Goal: Find contact information: Find contact information

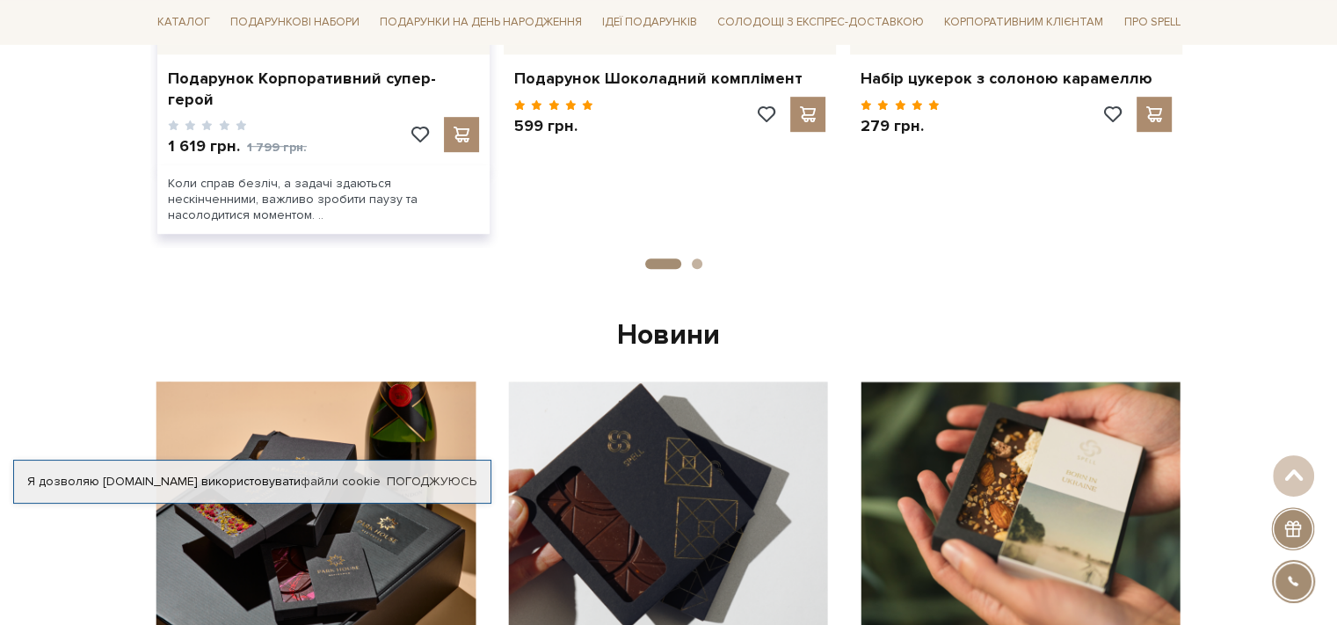
scroll to position [703, 0]
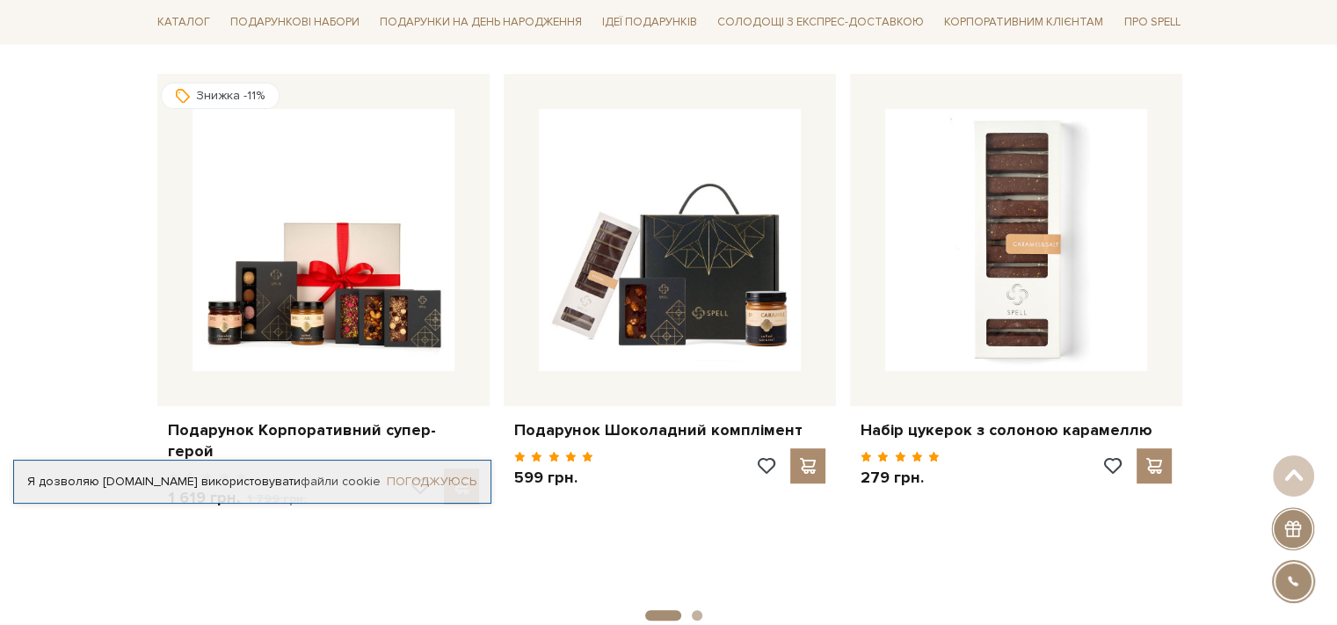
click at [446, 481] on link "Погоджуюсь" at bounding box center [432, 482] width 90 height 16
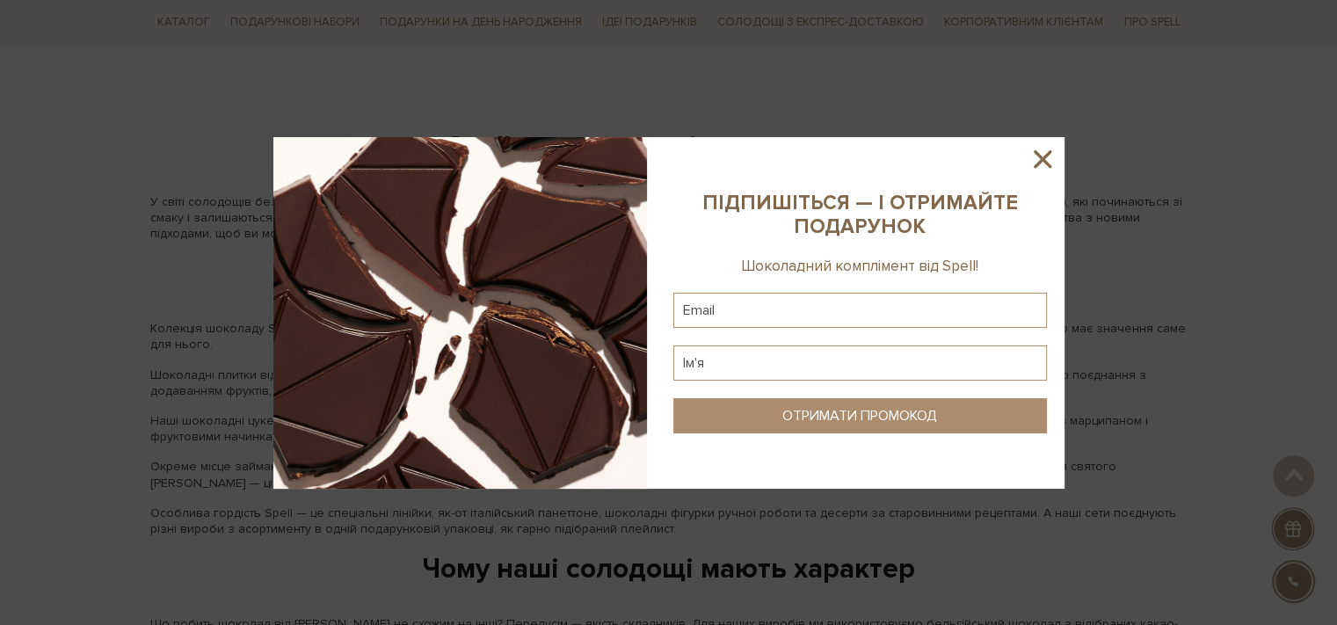
scroll to position [2109, 0]
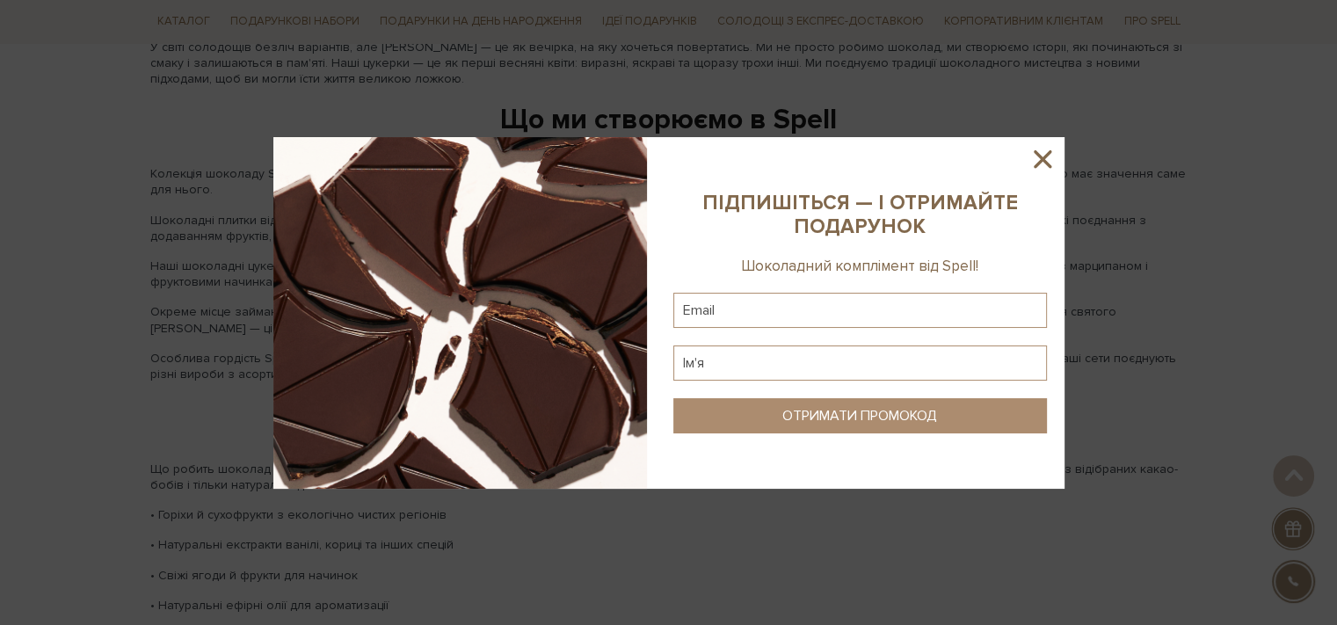
click at [1049, 164] on icon at bounding box center [1043, 159] width 18 height 18
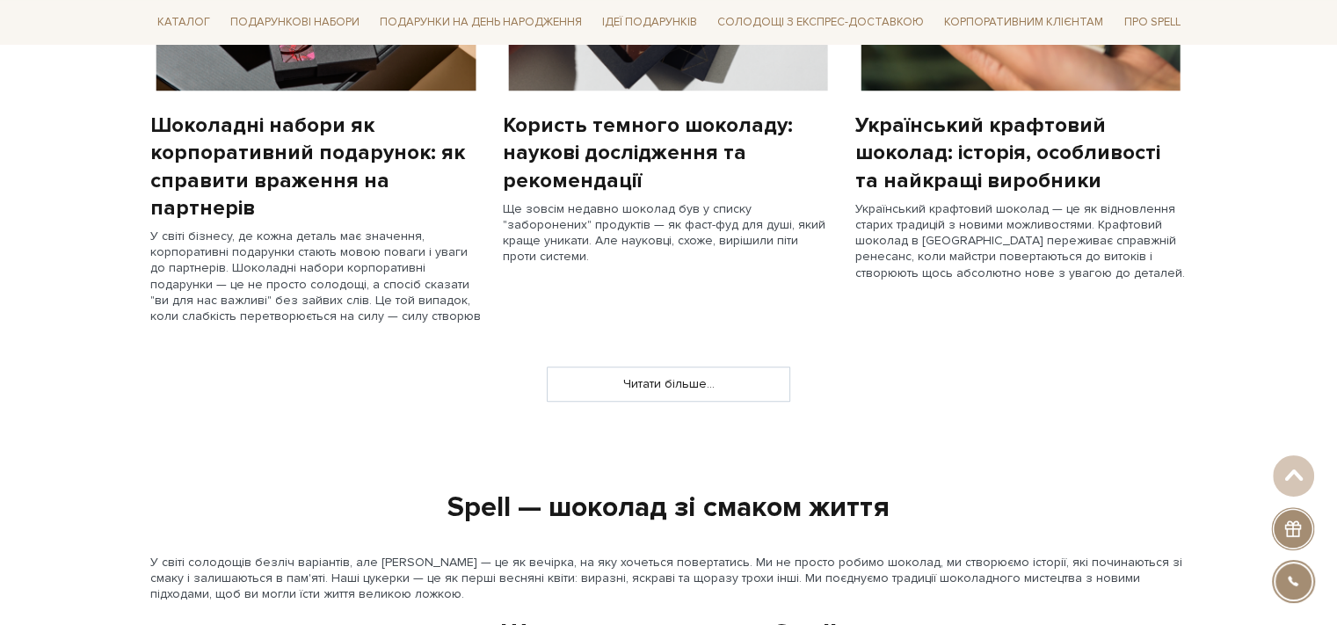
scroll to position [1582, 0]
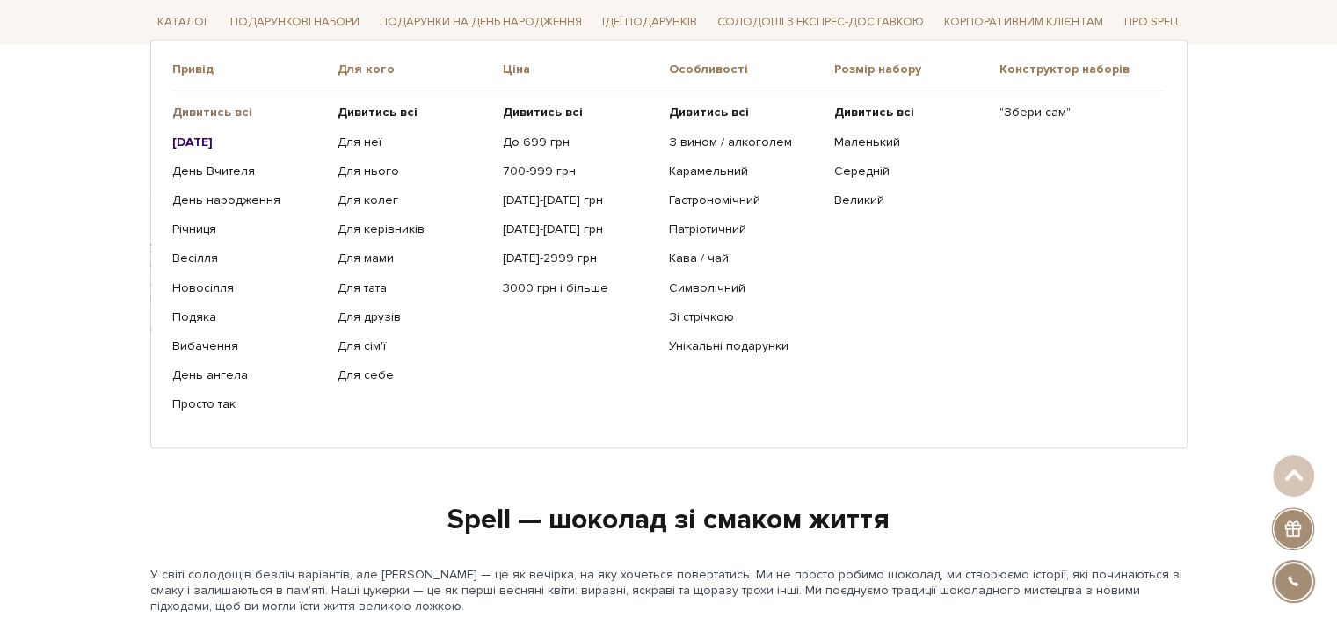
click at [203, 111] on b "Дивитись всі" at bounding box center [212, 112] width 80 height 15
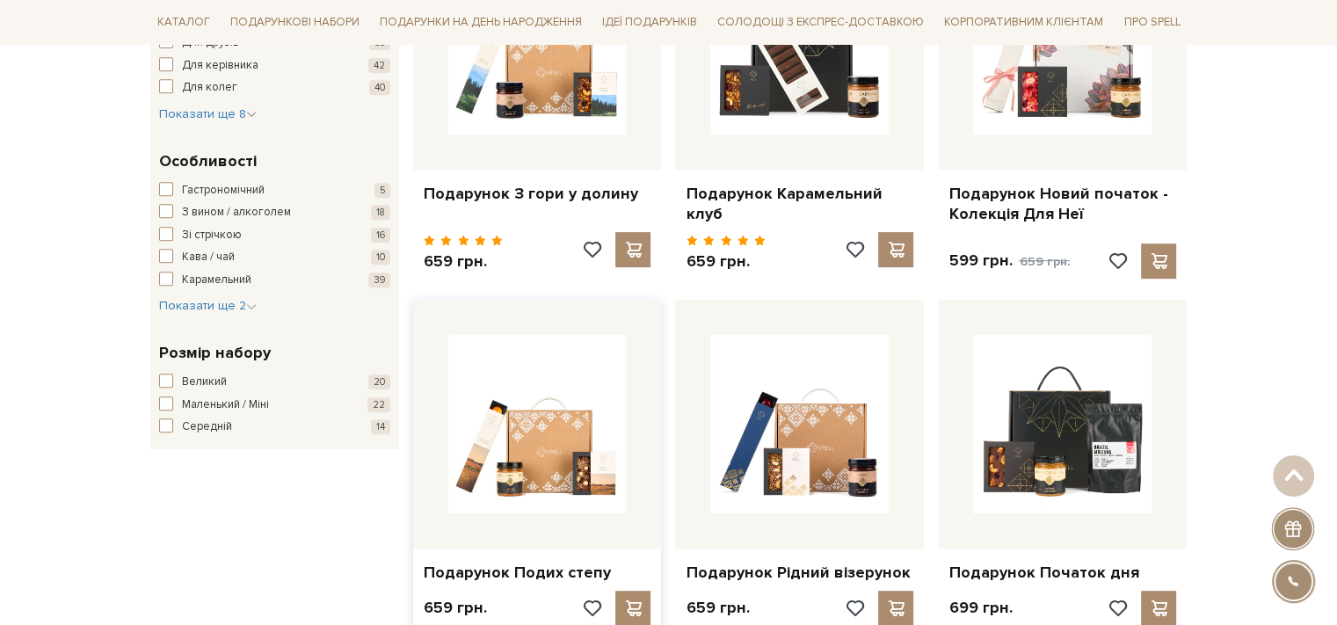
scroll to position [615, 0]
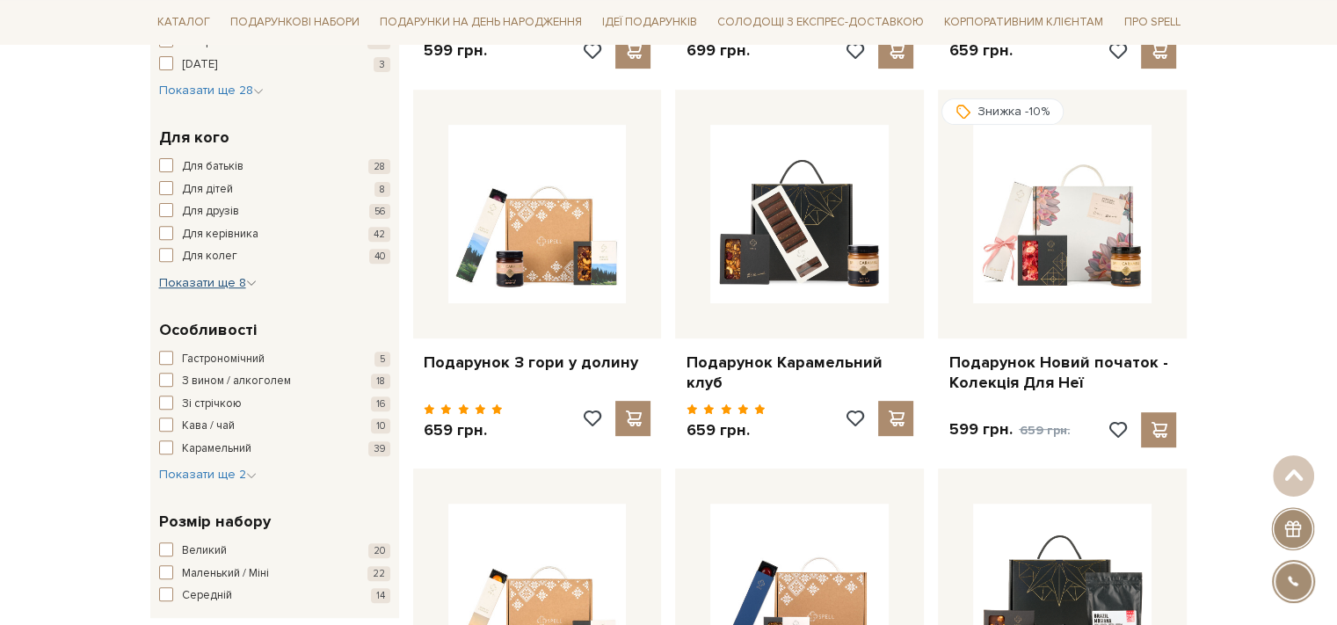
click at [203, 278] on span "Показати ще 8" at bounding box center [208, 282] width 98 height 15
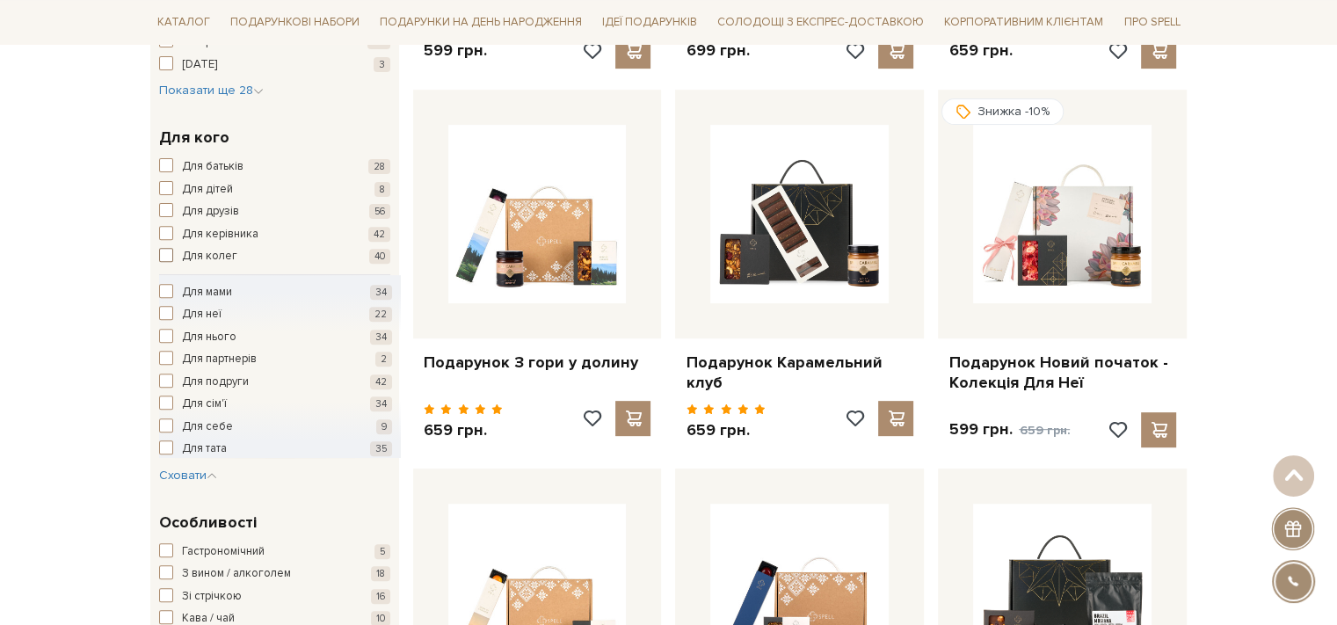
click at [159, 249] on span "button" at bounding box center [166, 255] width 14 height 14
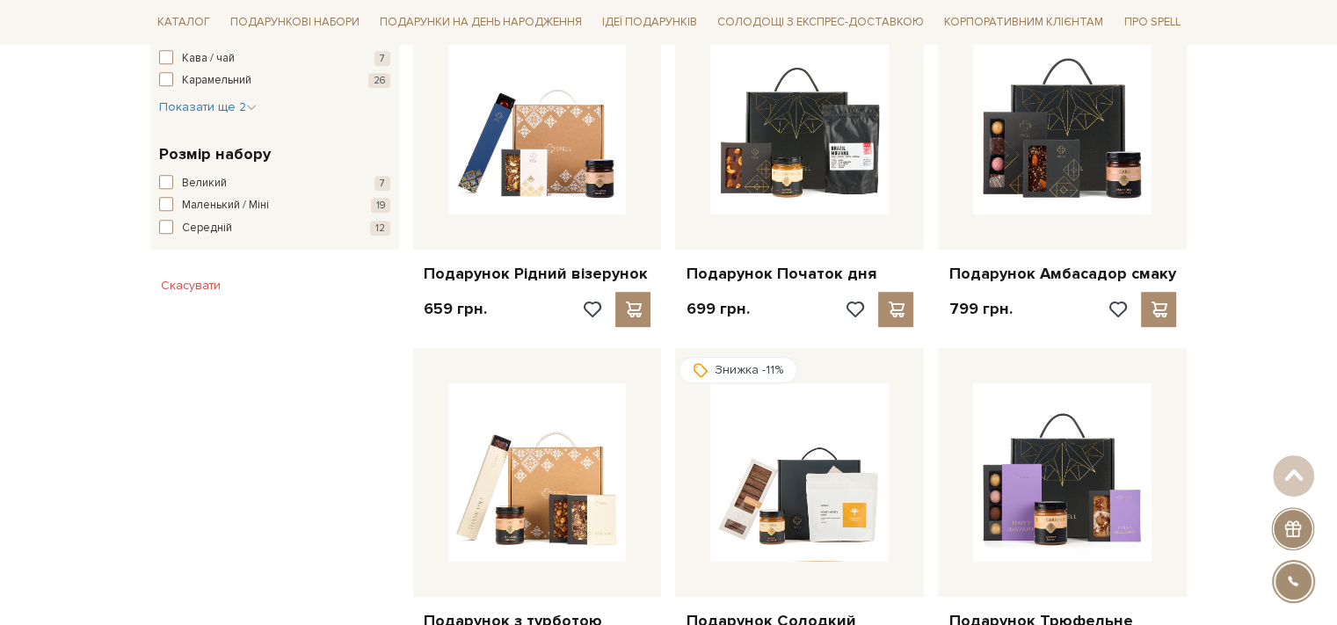
scroll to position [1143, 0]
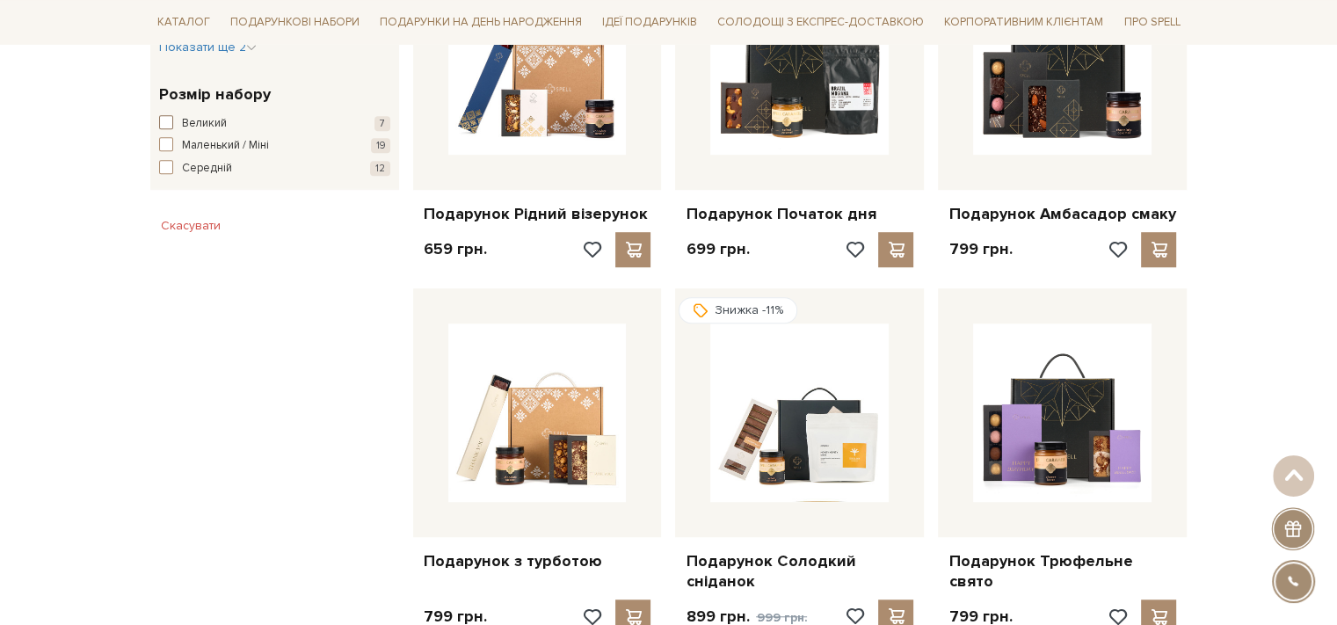
click at [165, 123] on span "button" at bounding box center [166, 122] width 14 height 14
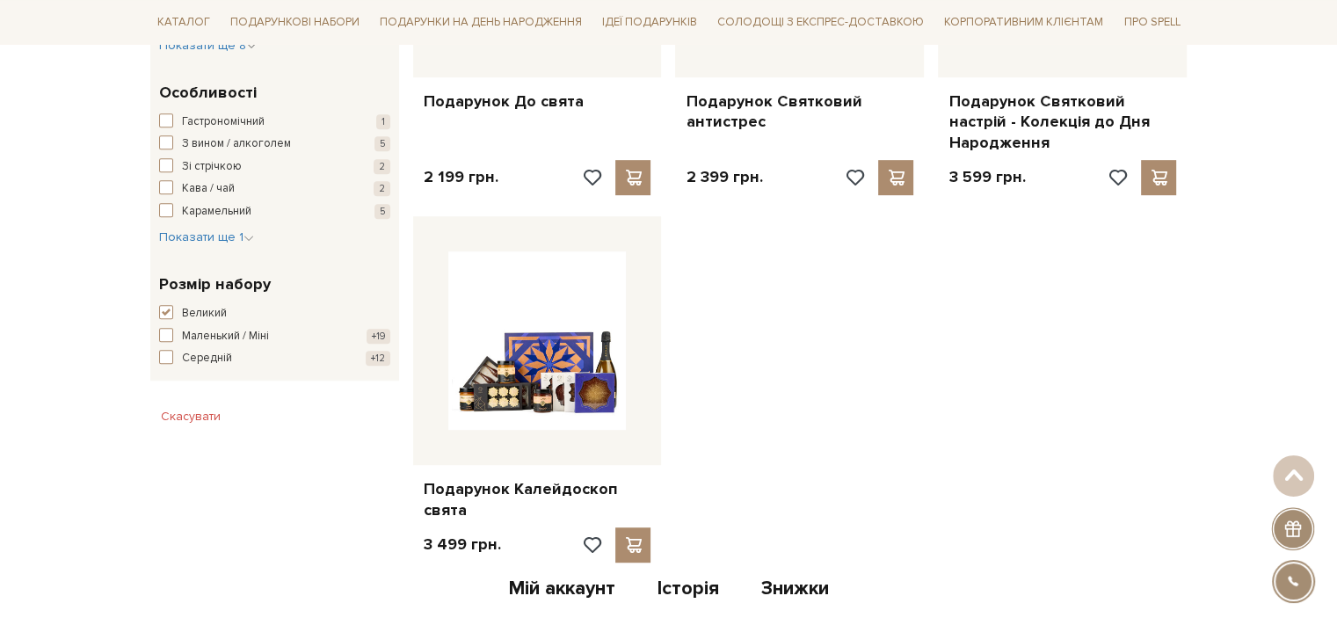
scroll to position [703, 0]
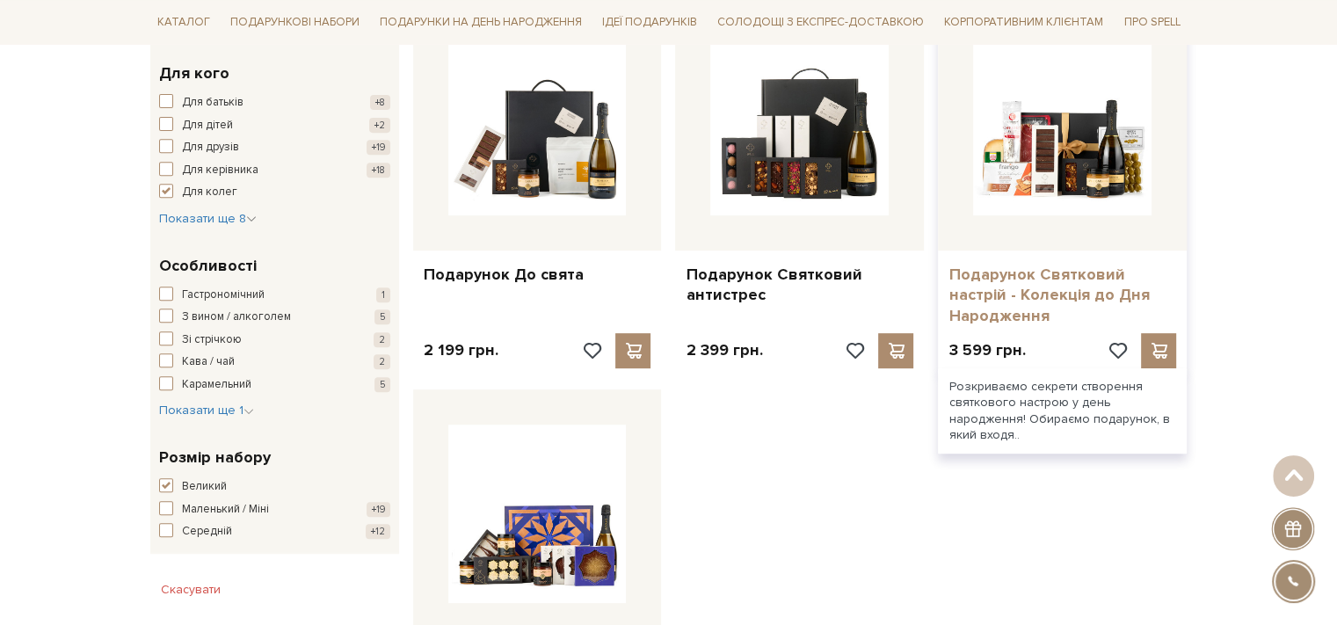
click at [1045, 287] on link "Подарунок Святковий настрій - Колекція до Дня Народження" at bounding box center [1062, 296] width 228 height 62
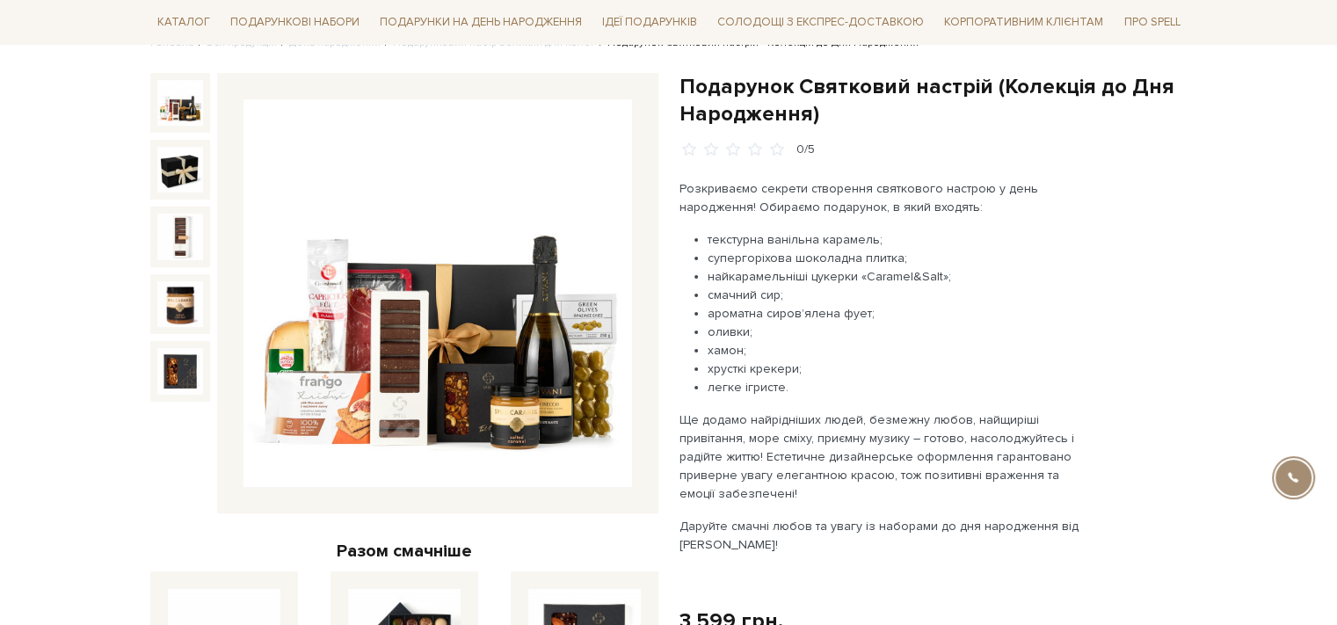
scroll to position [176, 0]
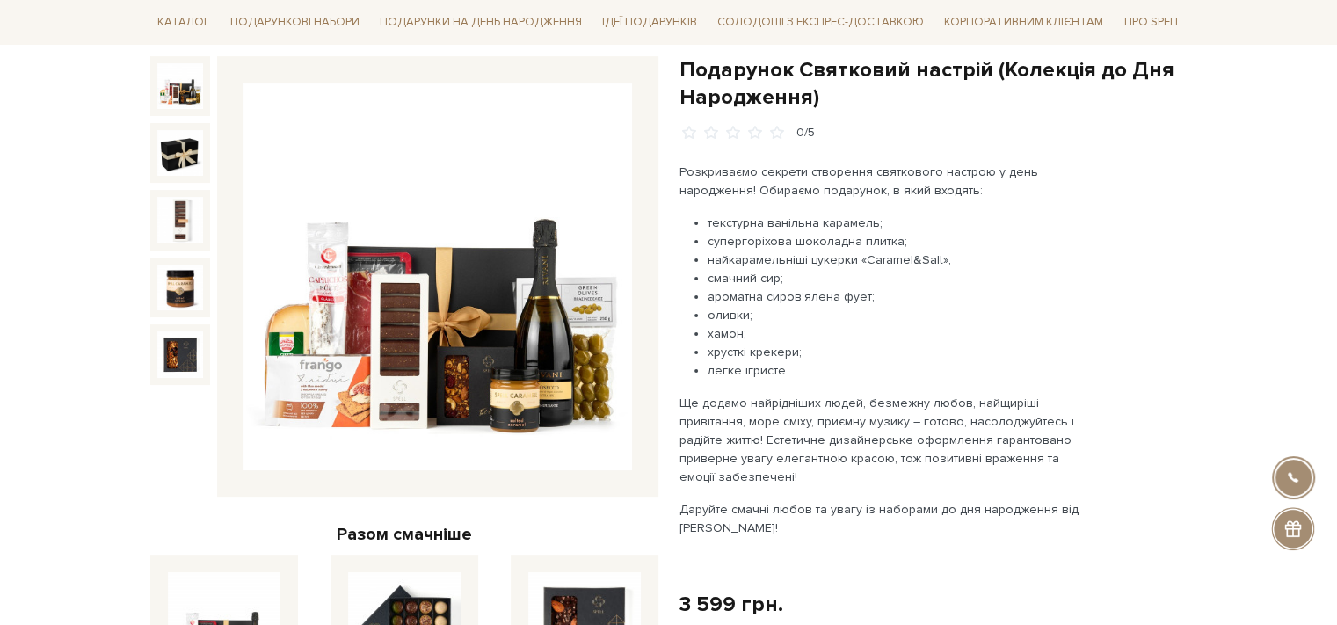
click at [176, 102] on img at bounding box center [180, 86] width 46 height 46
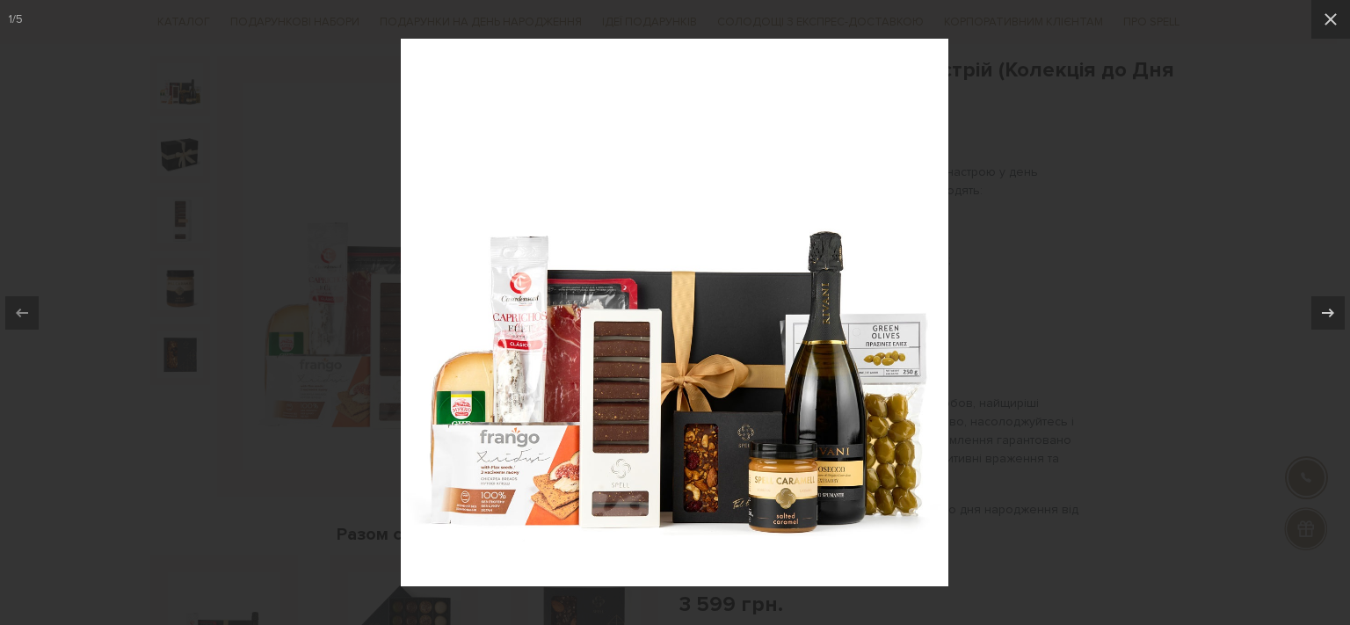
click at [1051, 291] on div at bounding box center [675, 312] width 1350 height 625
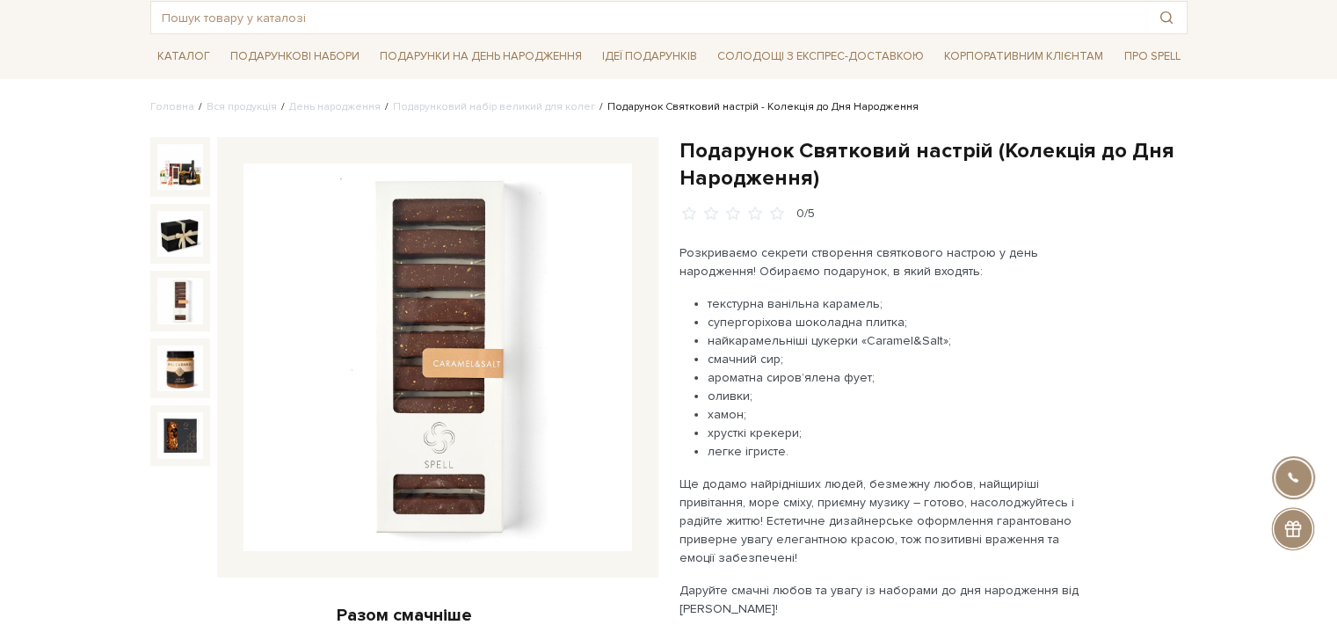
scroll to position [88, 0]
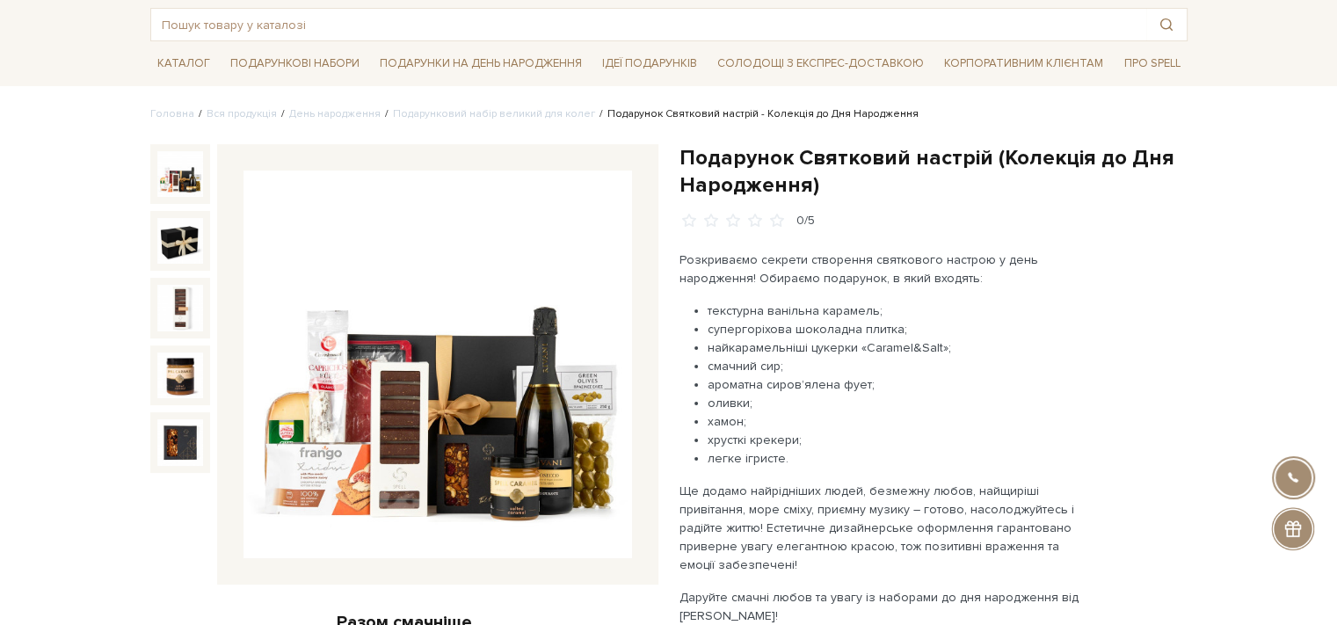
click at [472, 440] on img at bounding box center [437, 365] width 388 height 388
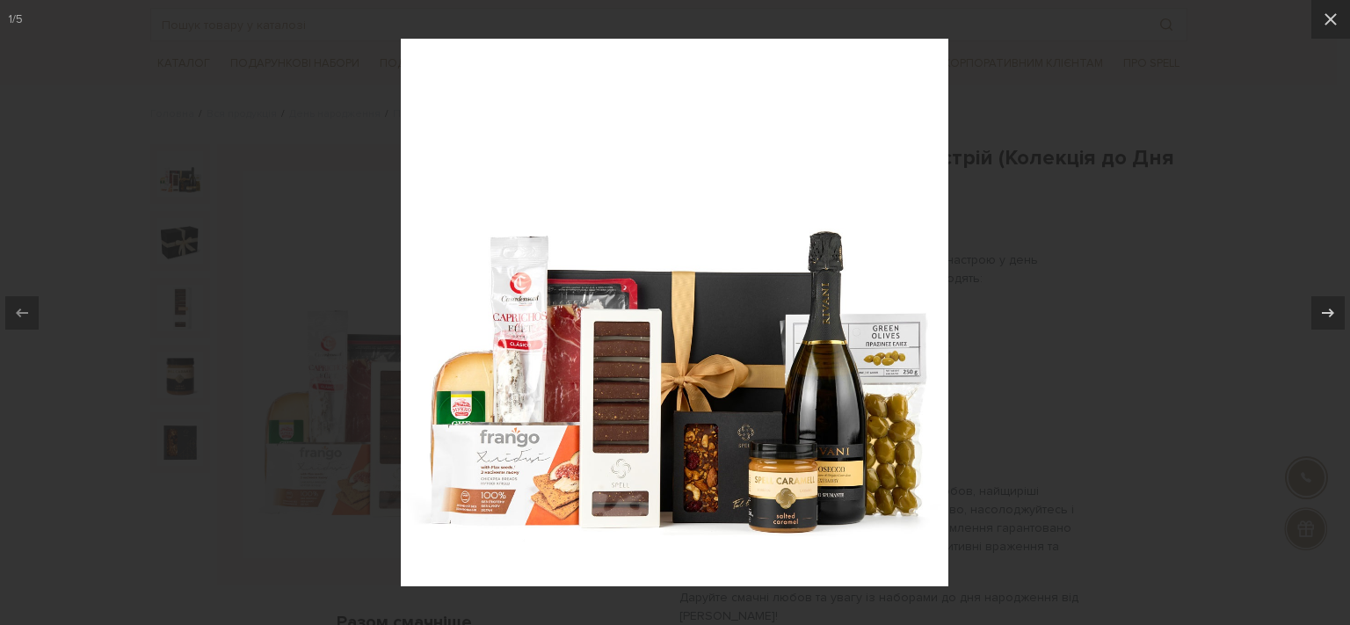
click at [1033, 365] on div at bounding box center [675, 312] width 1350 height 625
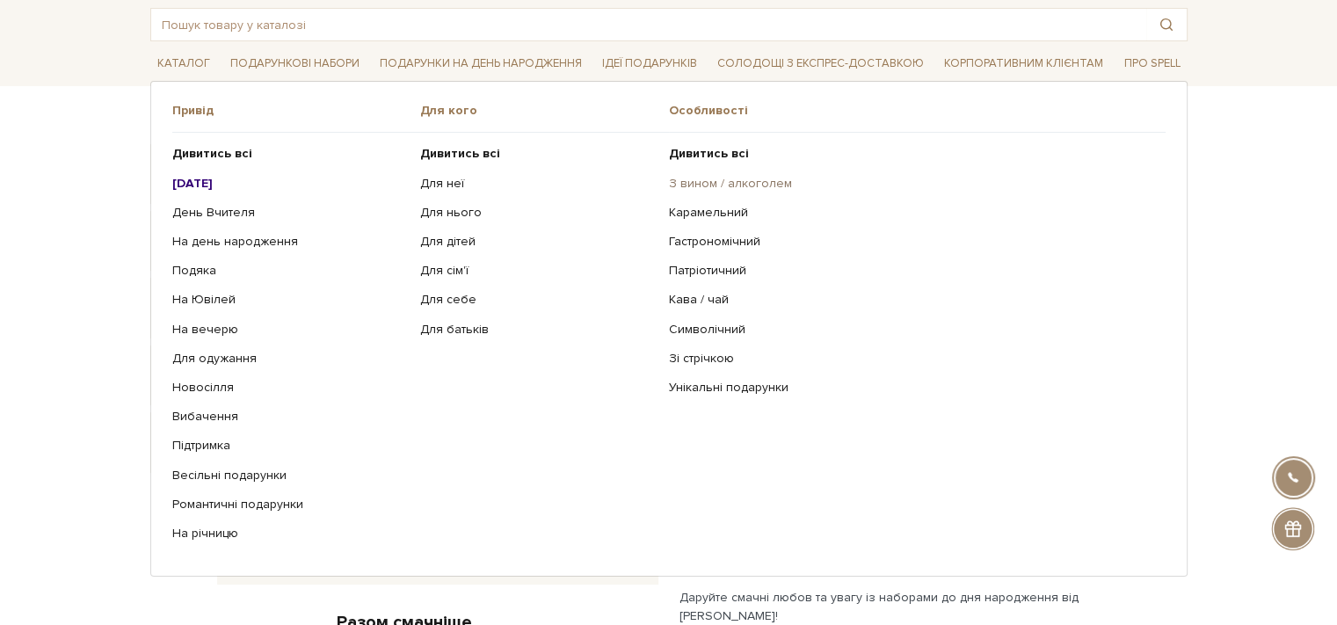
click at [706, 183] on link "З вином / алкоголем" at bounding box center [910, 184] width 483 height 16
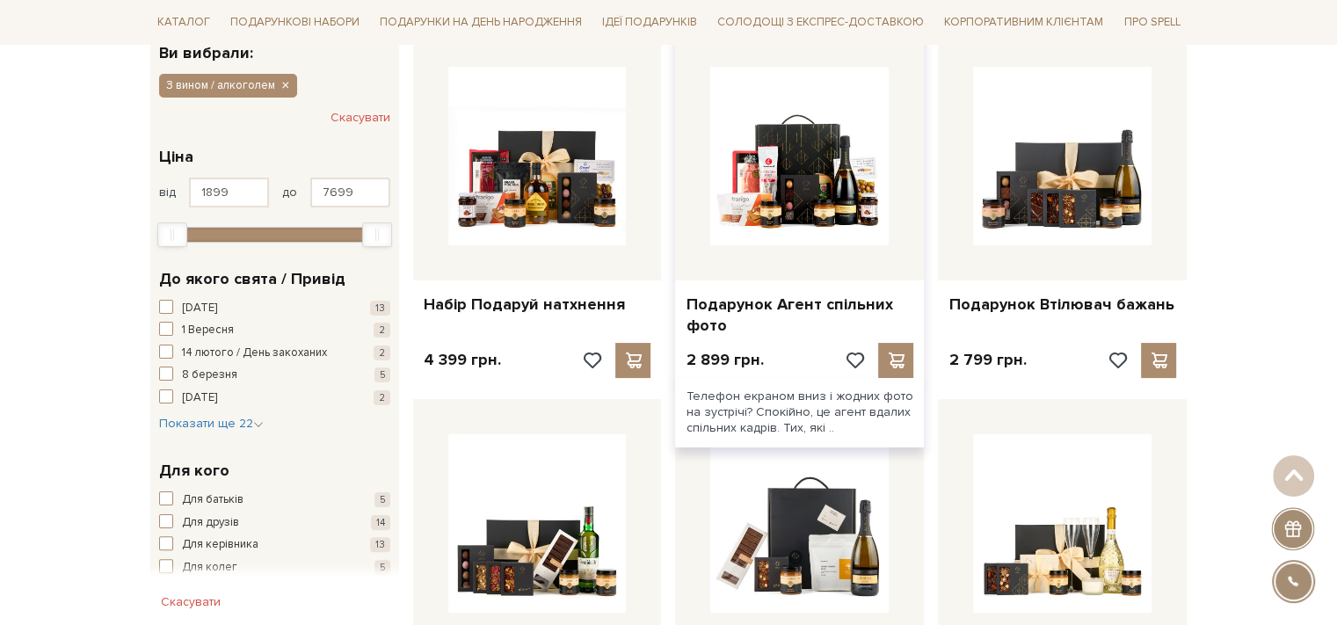
scroll to position [88, 0]
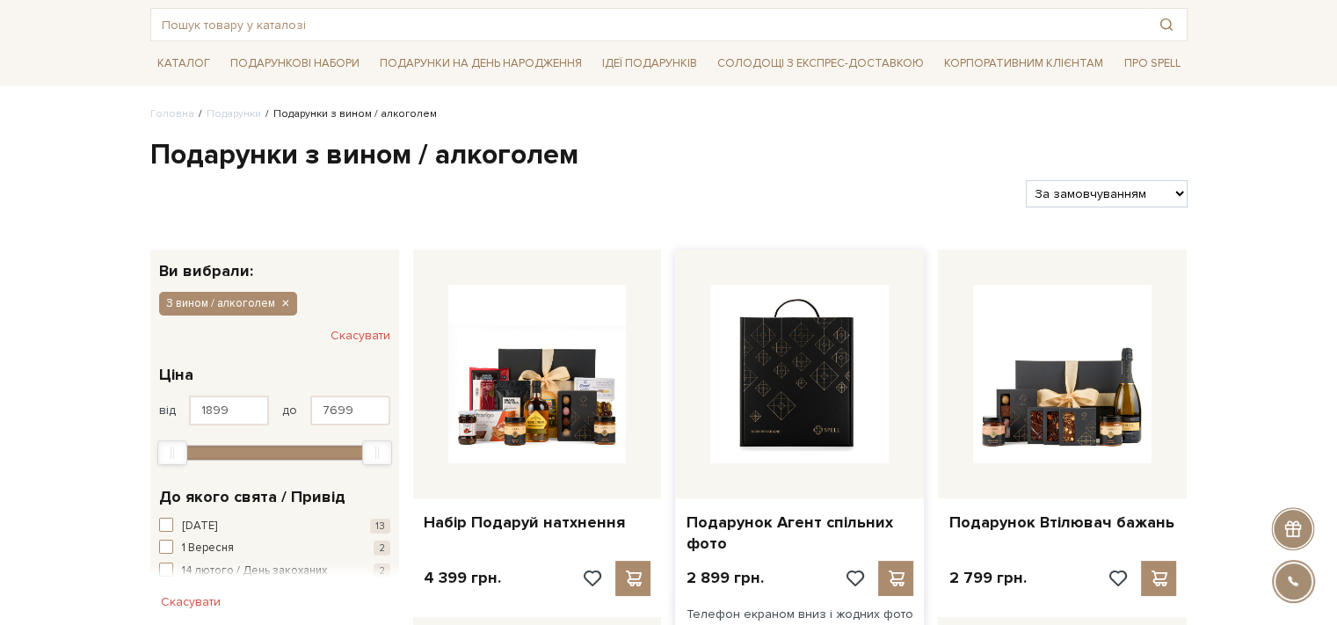
click at [844, 367] on img at bounding box center [799, 374] width 178 height 178
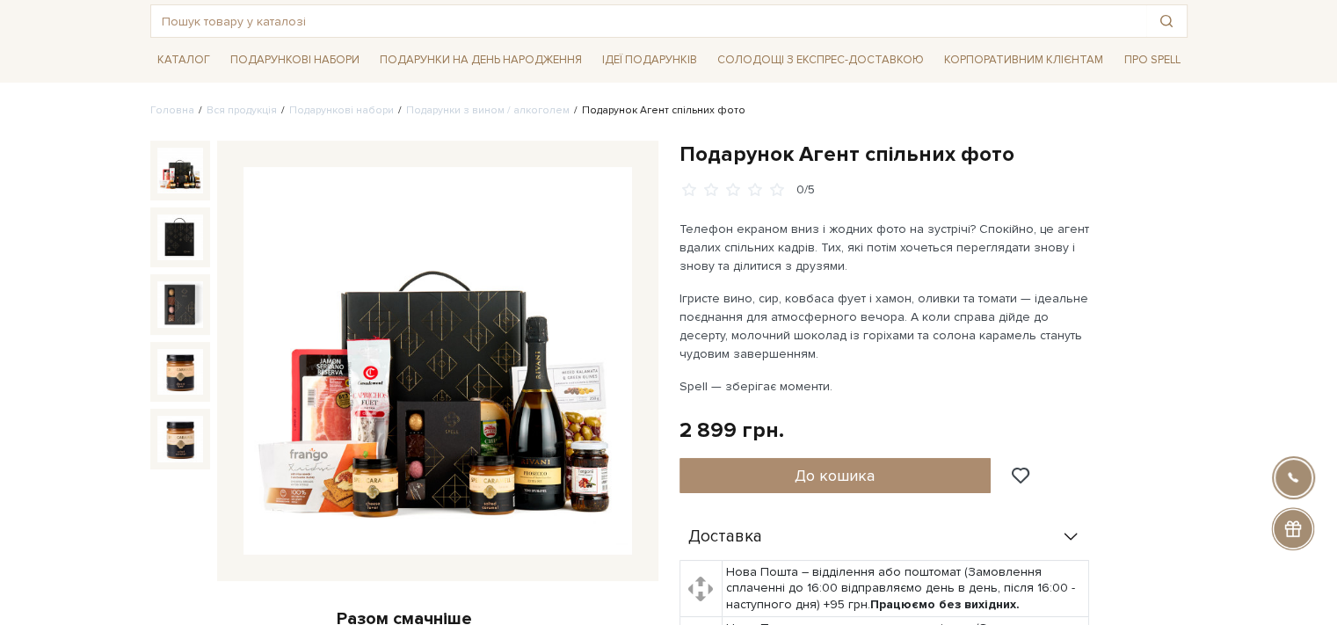
scroll to position [176, 0]
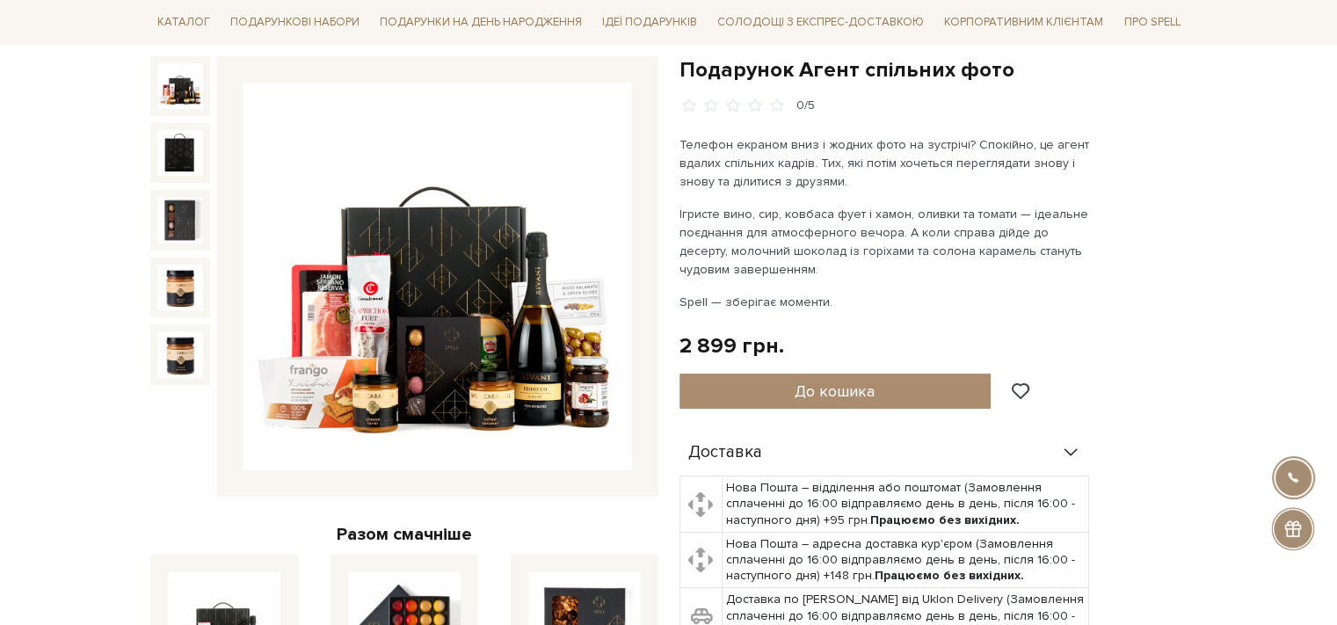
click at [455, 330] on img at bounding box center [437, 277] width 388 height 388
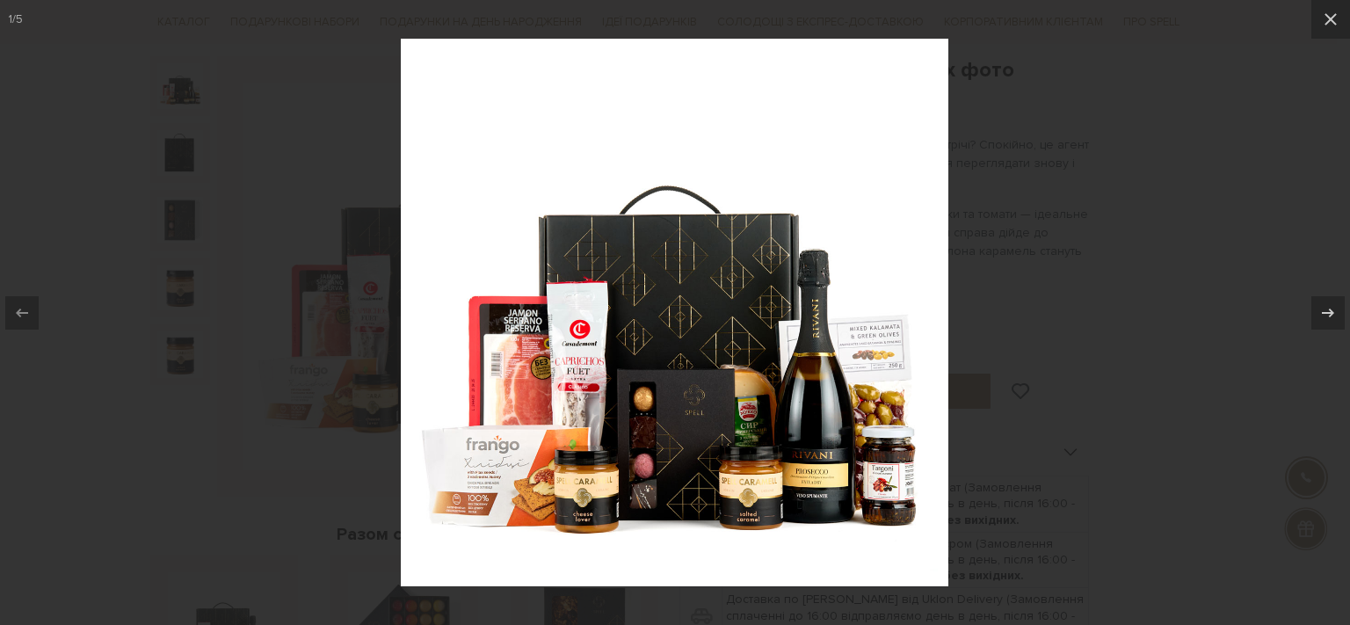
click at [1153, 346] on div at bounding box center [675, 312] width 1350 height 625
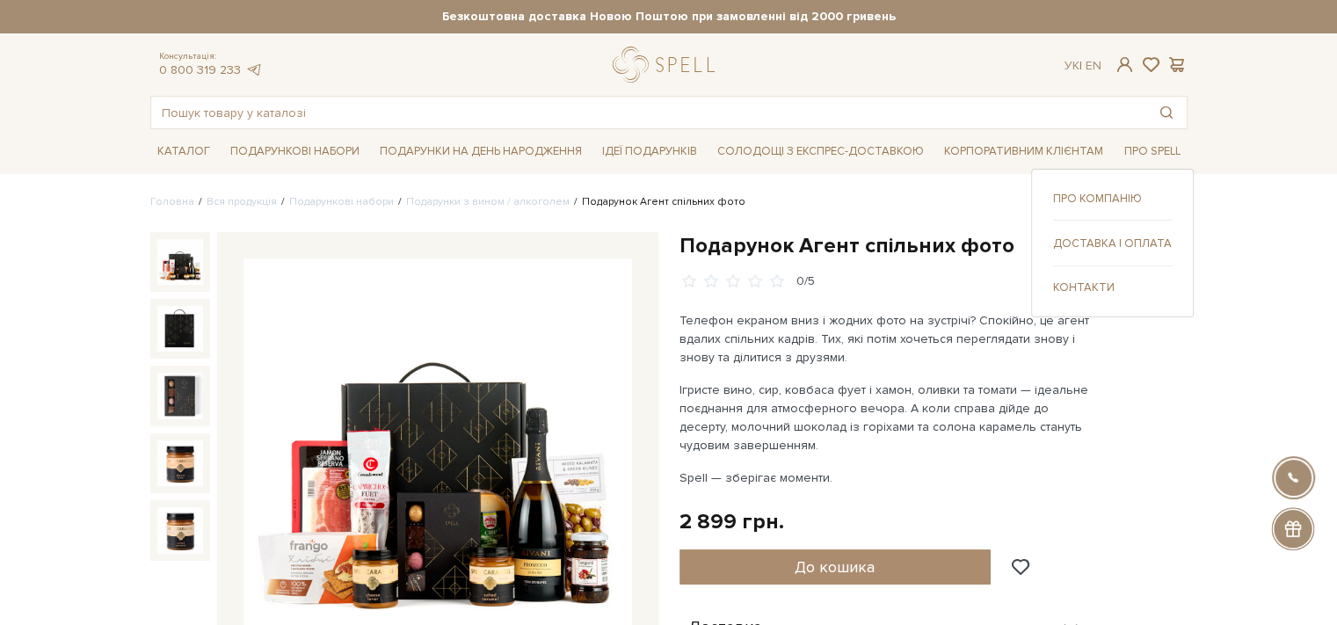
click at [1088, 280] on link "Контакти" at bounding box center [1112, 287] width 119 height 16
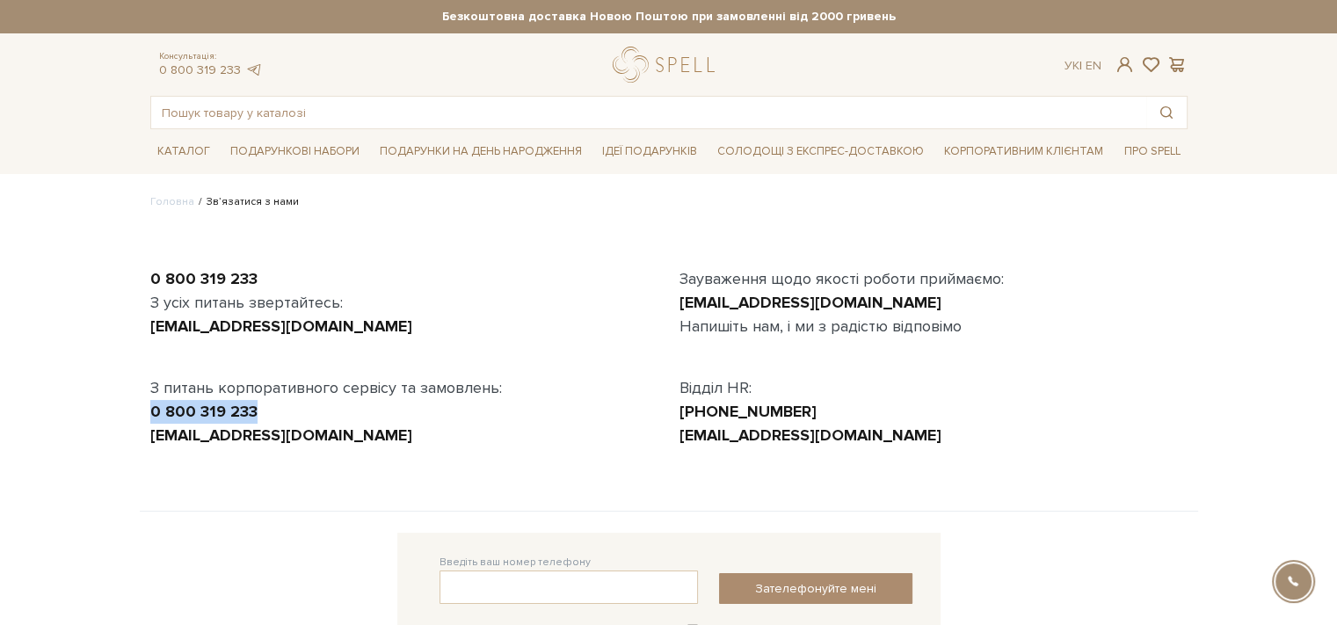
drag, startPoint x: 294, startPoint y: 414, endPoint x: 129, endPoint y: 415, distance: 164.4
click at [129, 415] on body "Подарункові набори SALE Корпоративним клієнтам Доставка і оплата Консультація: …" at bounding box center [668, 506] width 1337 height 1013
click at [424, 344] on p at bounding box center [404, 350] width 508 height 24
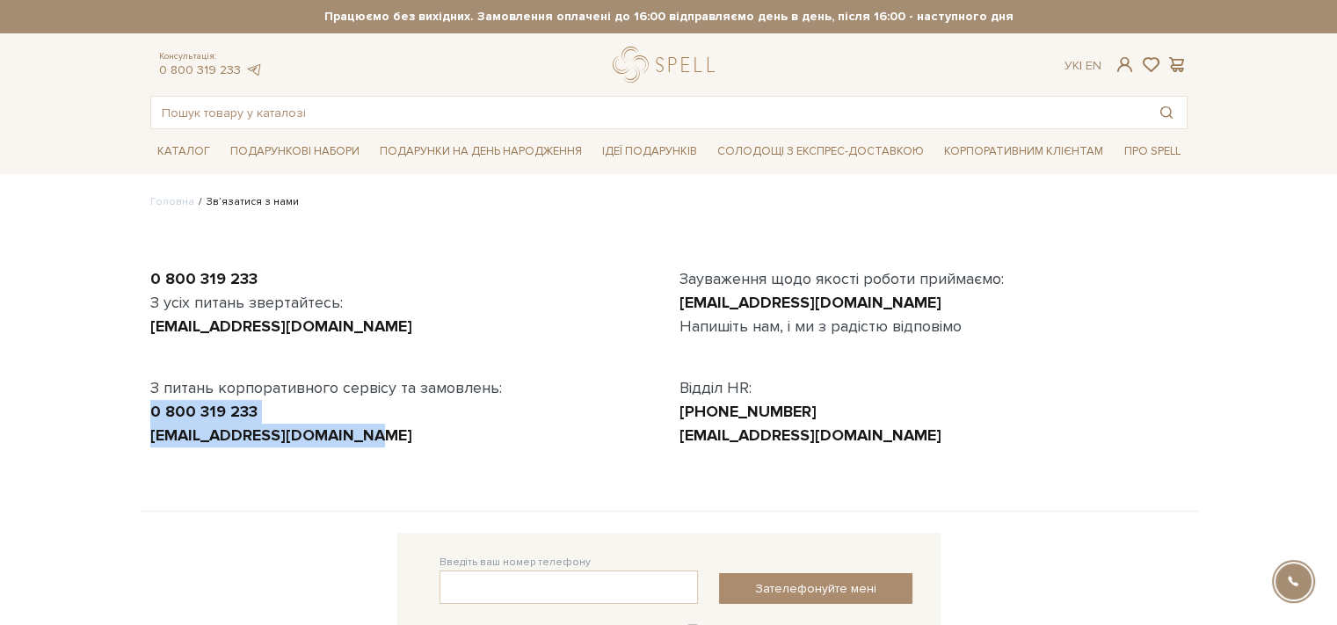
drag, startPoint x: 387, startPoint y: 439, endPoint x: 127, endPoint y: 413, distance: 260.5
click at [127, 413] on body "Подарункові набори SALE Корпоративним клієнтам Доставка і оплата Консультація: …" at bounding box center [668, 506] width 1337 height 1013
copy div "0 800 319 233 [EMAIL_ADDRESS][DOMAIN_NAME]"
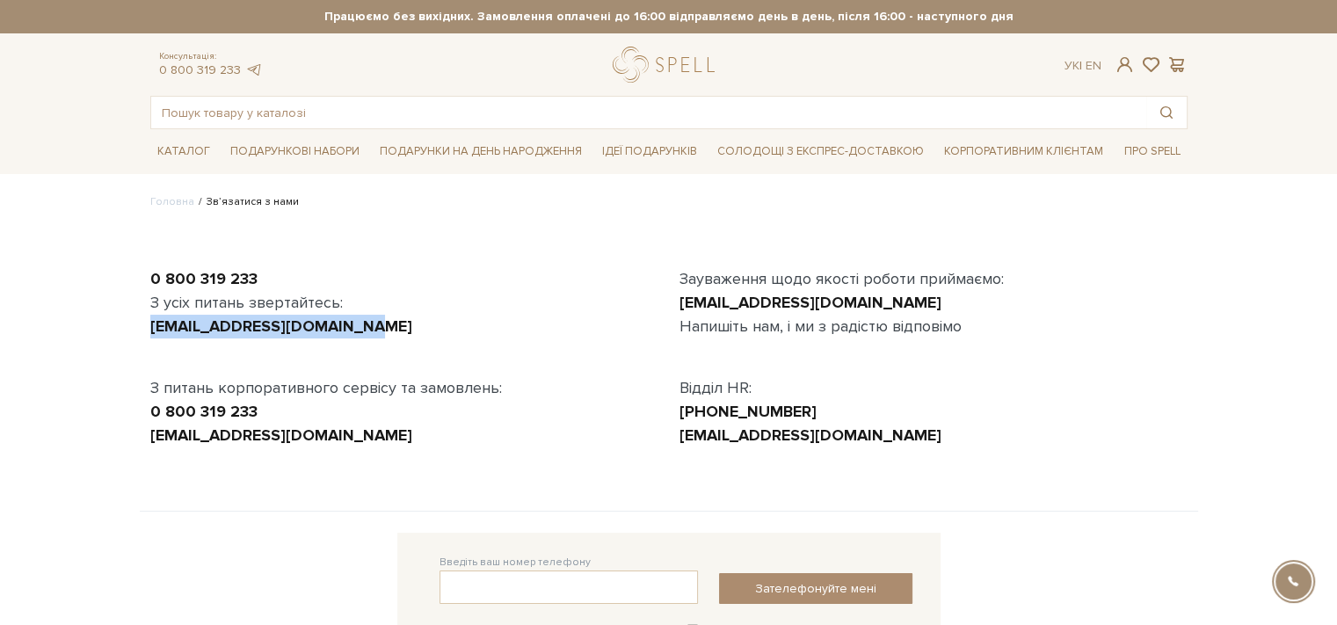
drag, startPoint x: 369, startPoint y: 315, endPoint x: 148, endPoint y: 327, distance: 221.8
click at [148, 327] on div "0 800 319 233 З усіх питань звертайтесь: [EMAIL_ADDRESS][DOMAIN_NAME] З питань …" at bounding box center [404, 357] width 529 height 180
copy link "[EMAIL_ADDRESS][DOMAIN_NAME]"
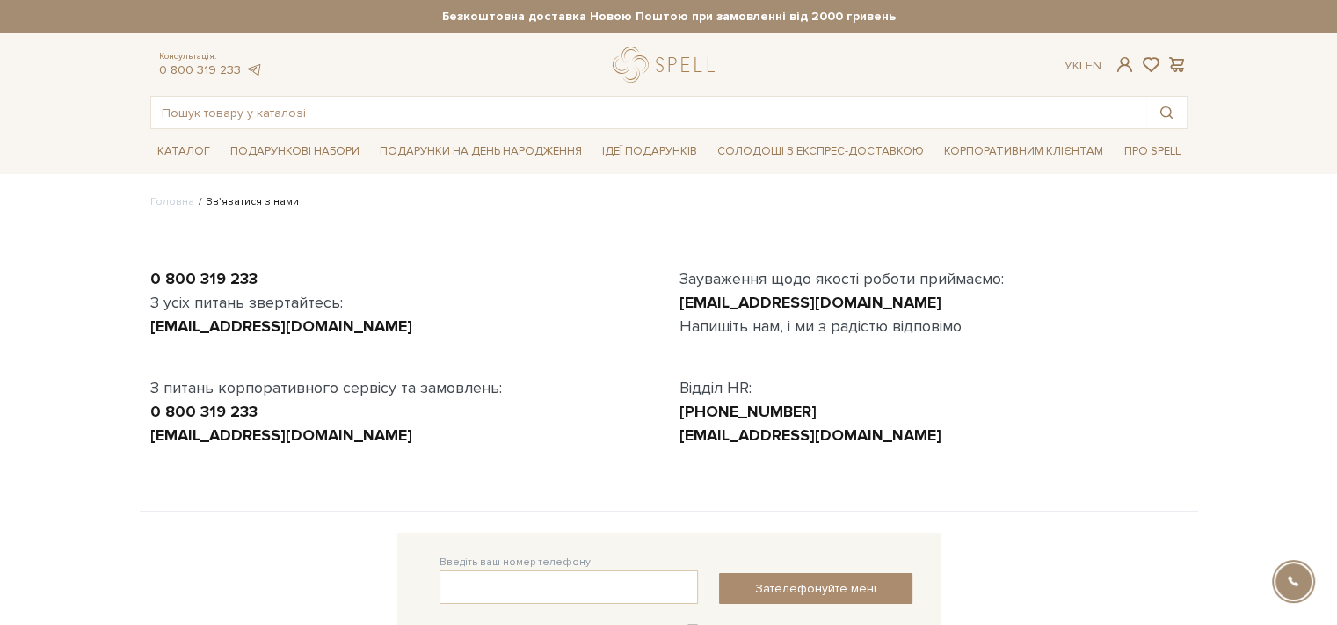
click at [341, 410] on div "0 800 319 233" at bounding box center [404, 412] width 508 height 24
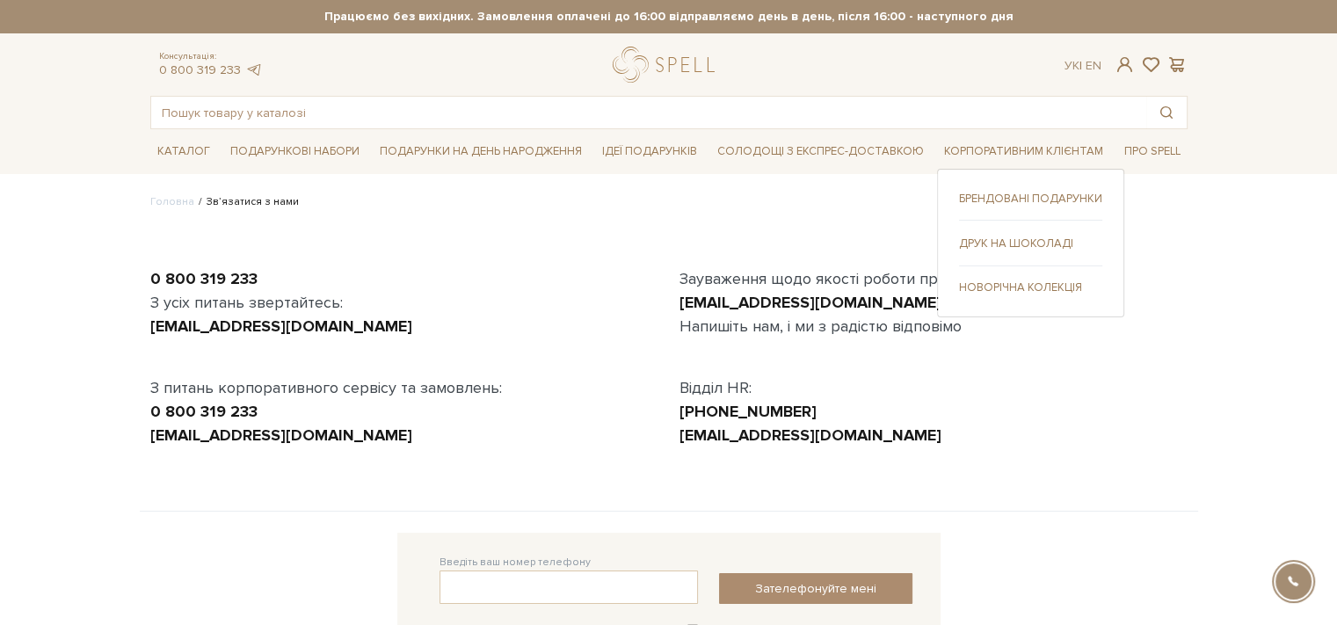
click at [1044, 193] on link "Брендовані подарунки" at bounding box center [1030, 199] width 143 height 16
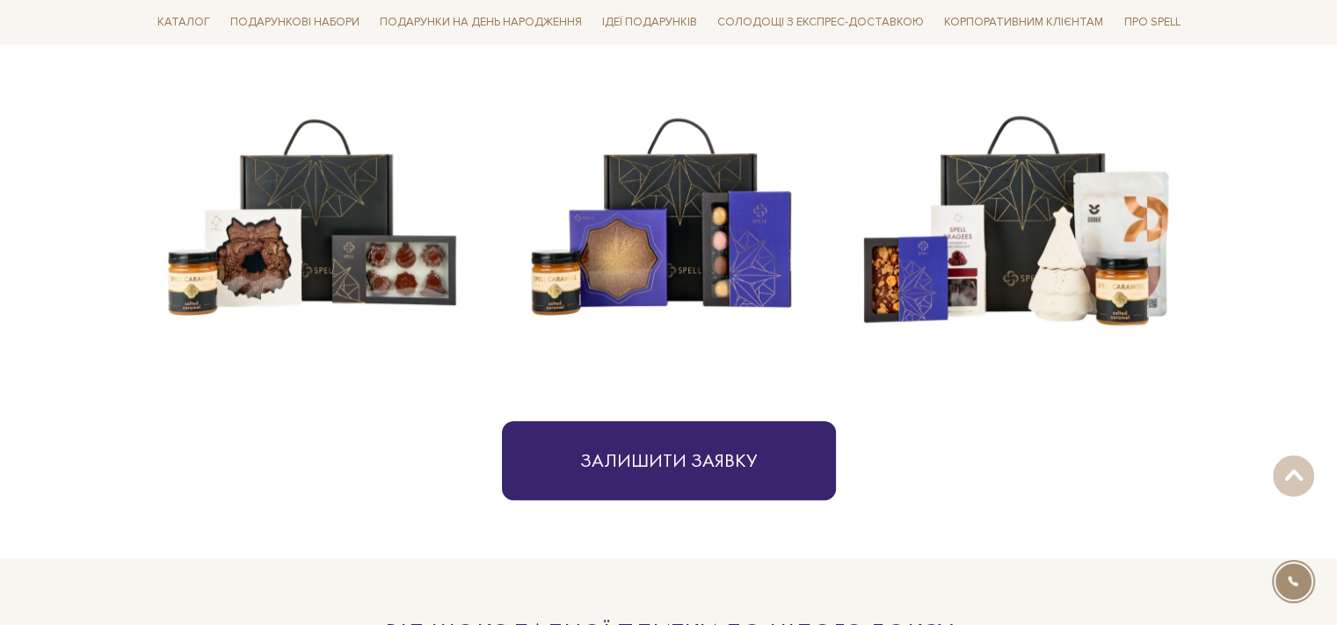
scroll to position [527, 0]
